Goal: Find specific page/section: Find specific page/section

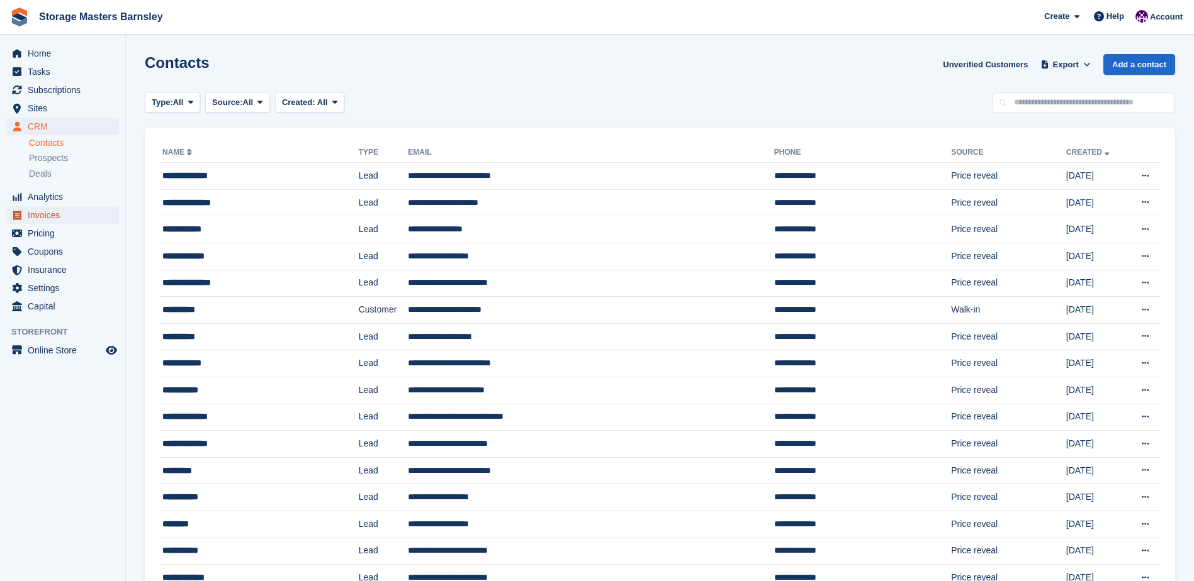
click at [60, 210] on span "Invoices" at bounding box center [66, 215] width 76 height 18
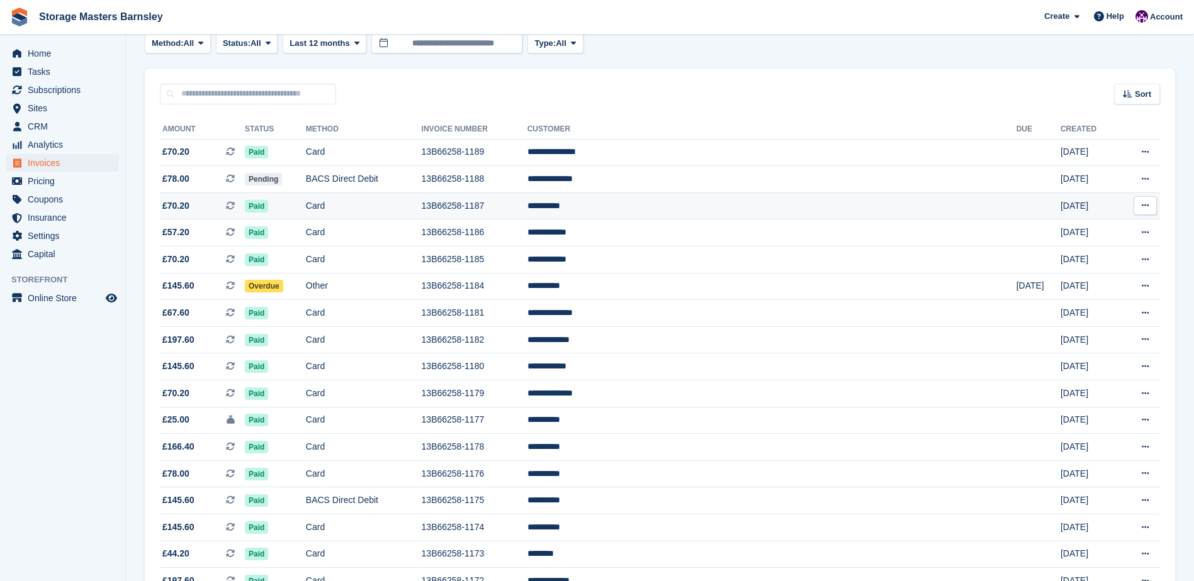
scroll to position [252, 0]
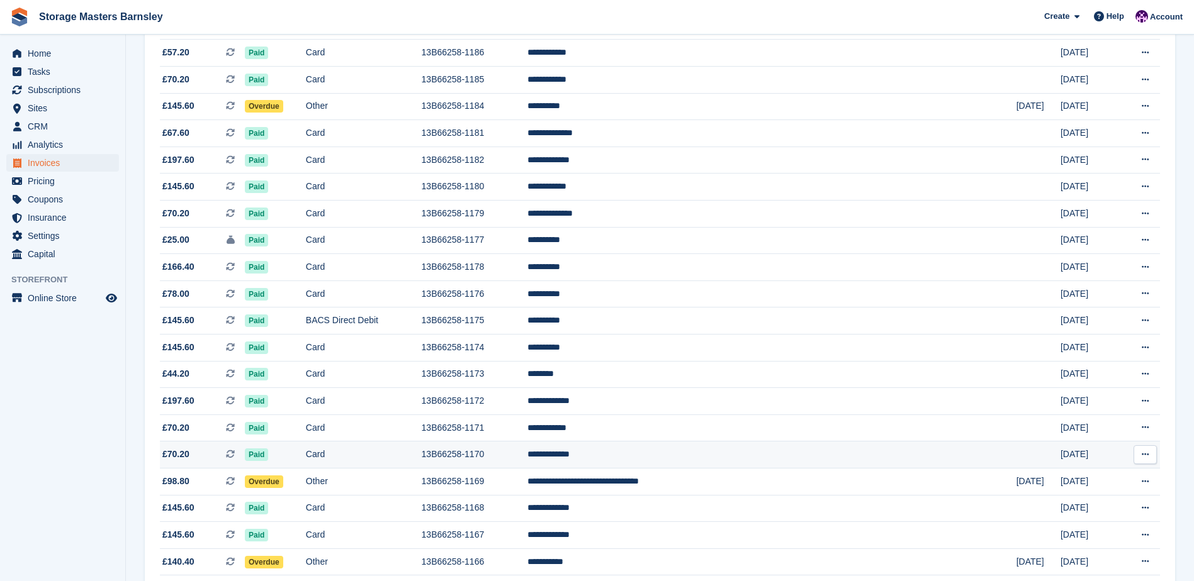
click at [407, 449] on td "Card" at bounding box center [364, 455] width 116 height 27
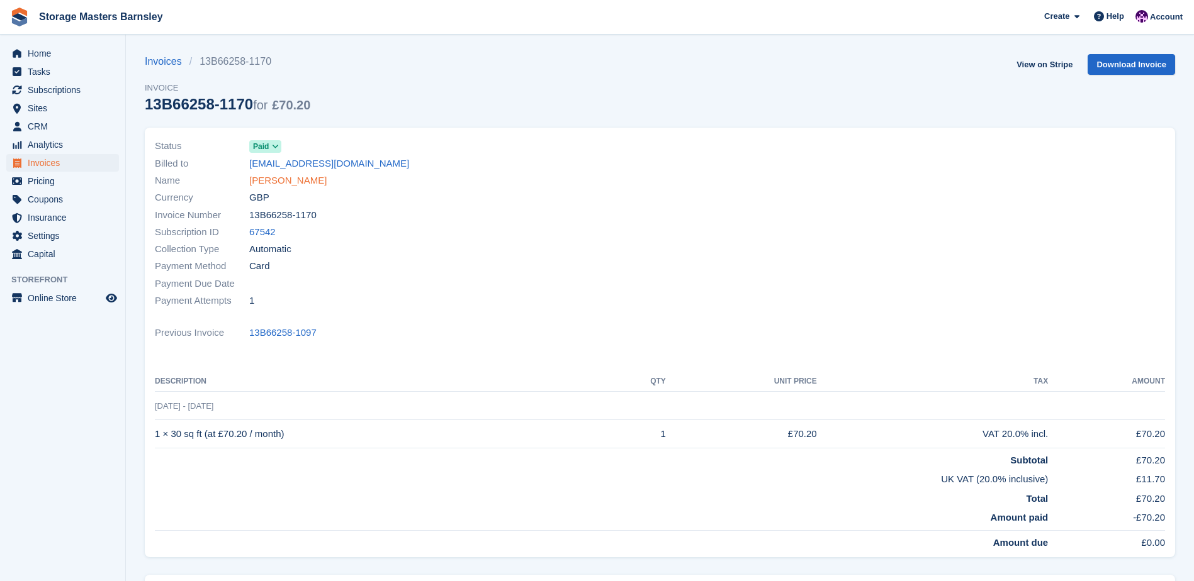
click at [277, 179] on link "Lee McCormick" at bounding box center [287, 181] width 77 height 14
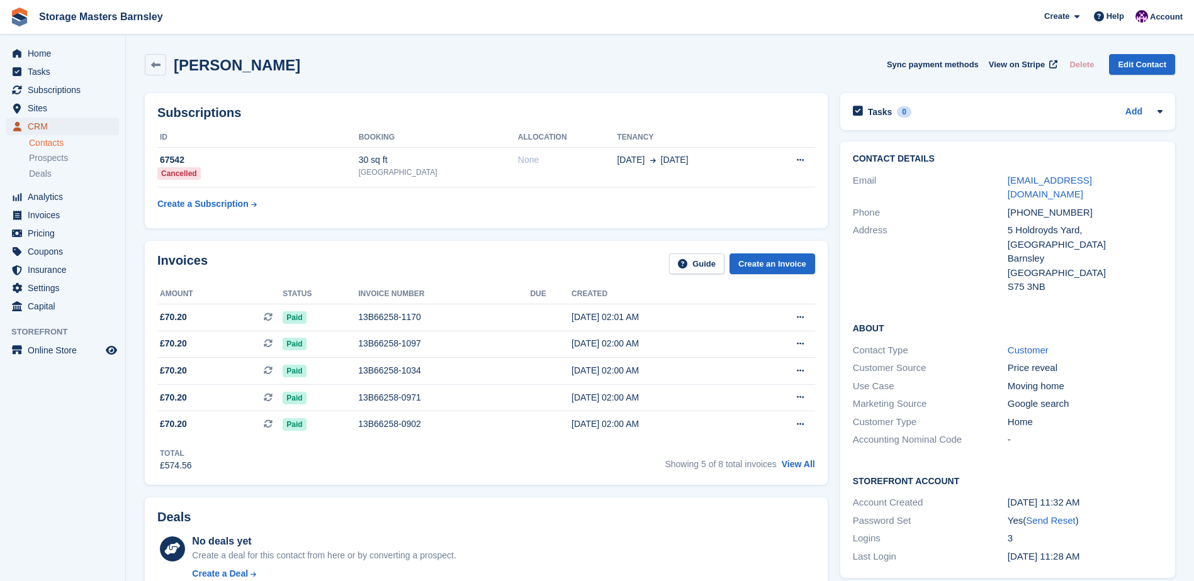
click at [69, 118] on span "CRM" at bounding box center [66, 127] width 76 height 18
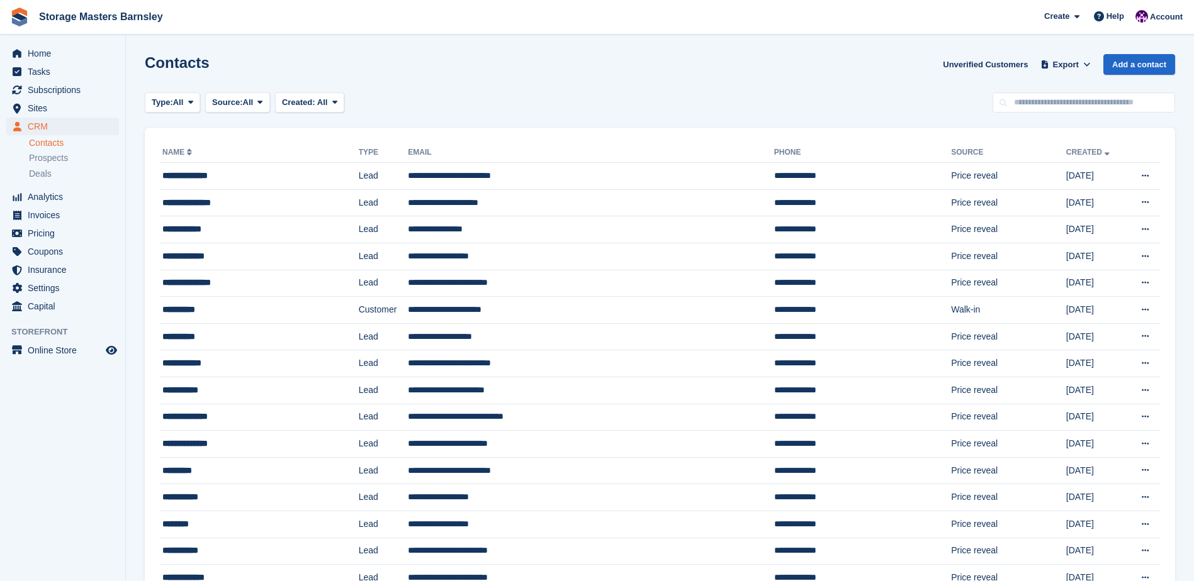
click at [528, 65] on div "Contacts Unverified Customers Export Export Contacts Export a CSV of all Contac…" at bounding box center [660, 72] width 1030 height 36
